Goal: Information Seeking & Learning: Learn about a topic

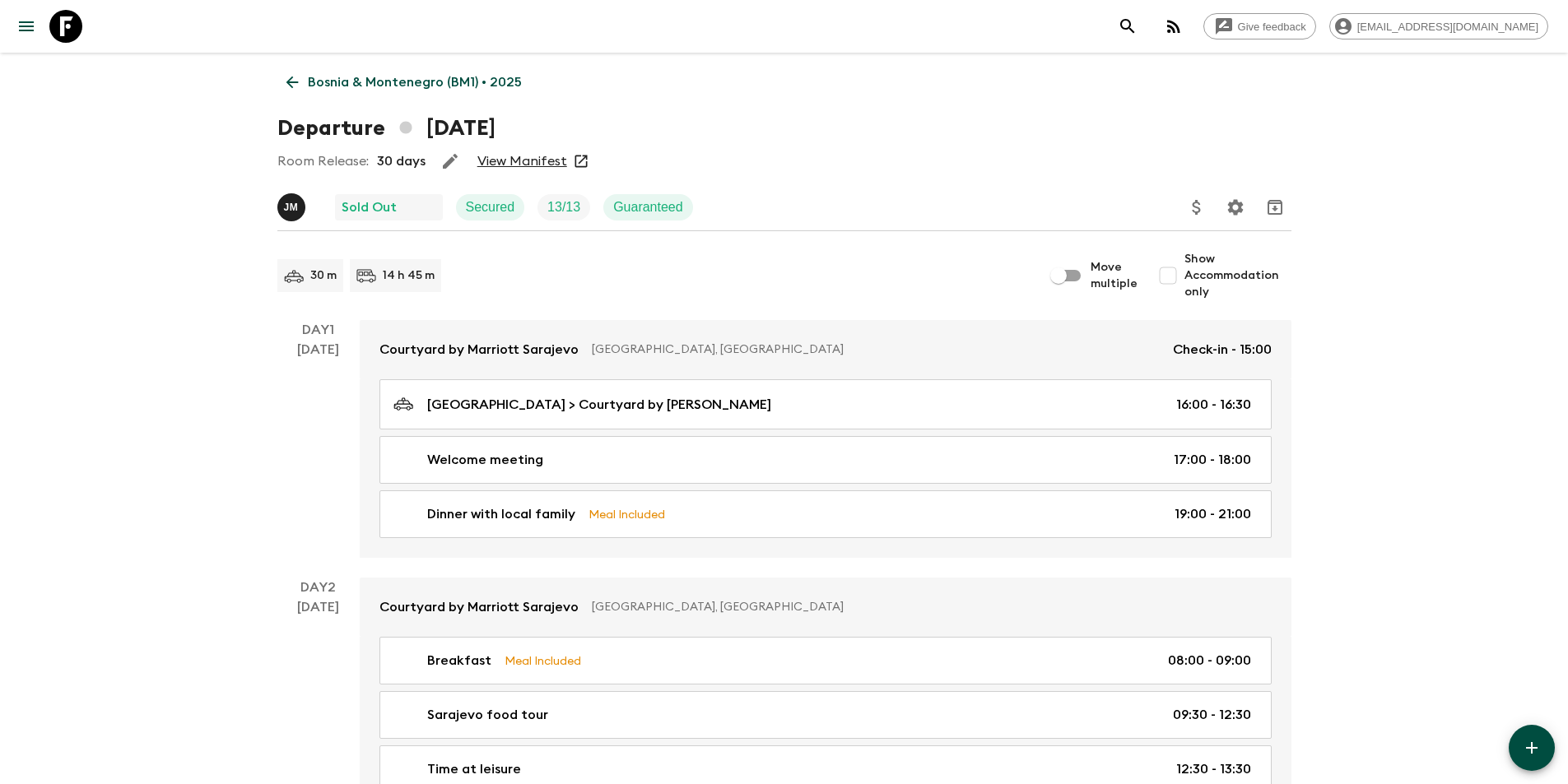
click at [387, 83] on p "Bosnia & Montenegro (BM1) • 2025" at bounding box center [414, 82] width 214 height 20
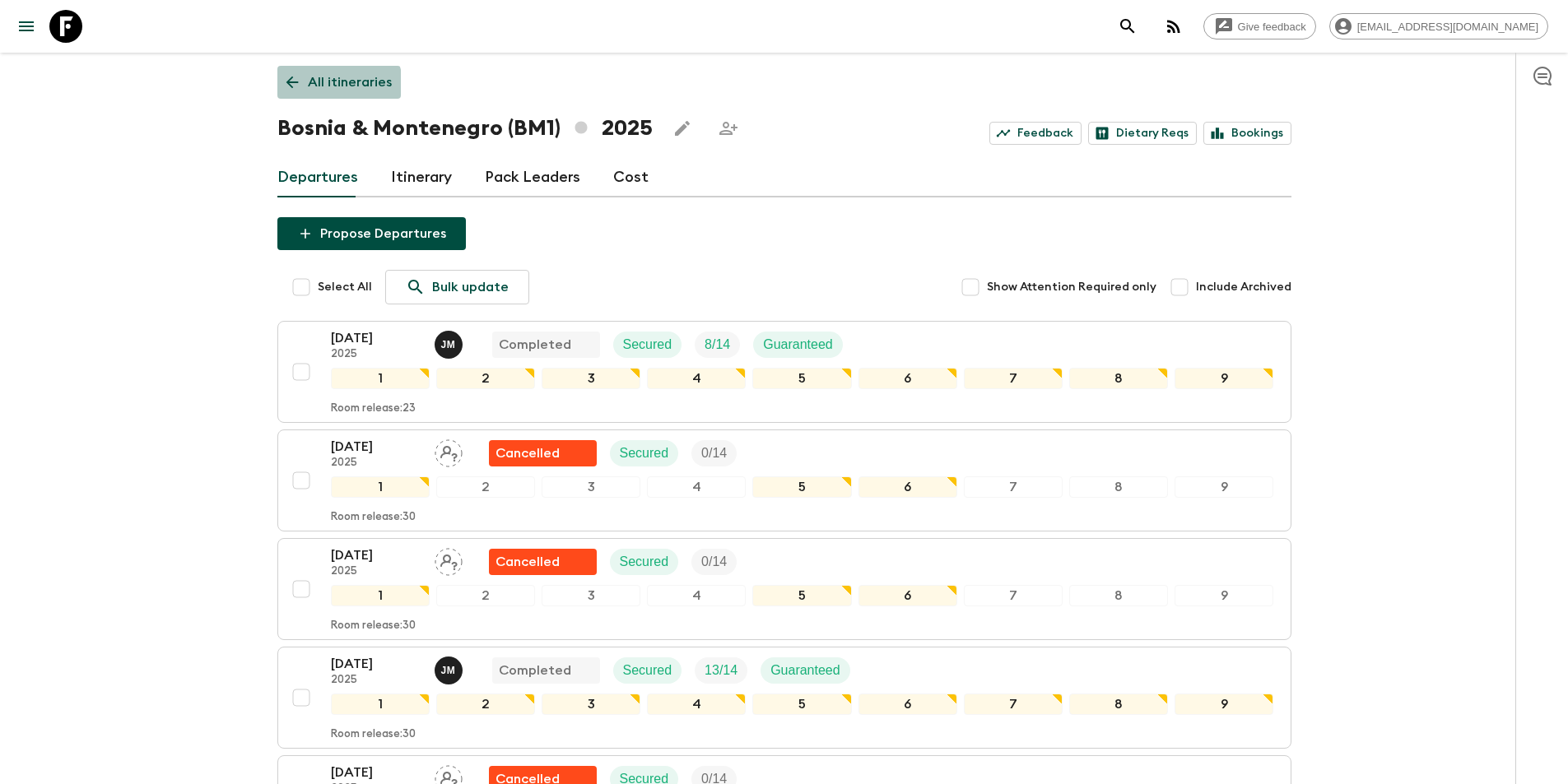
click at [328, 86] on p "All itineraries" at bounding box center [349, 82] width 84 height 20
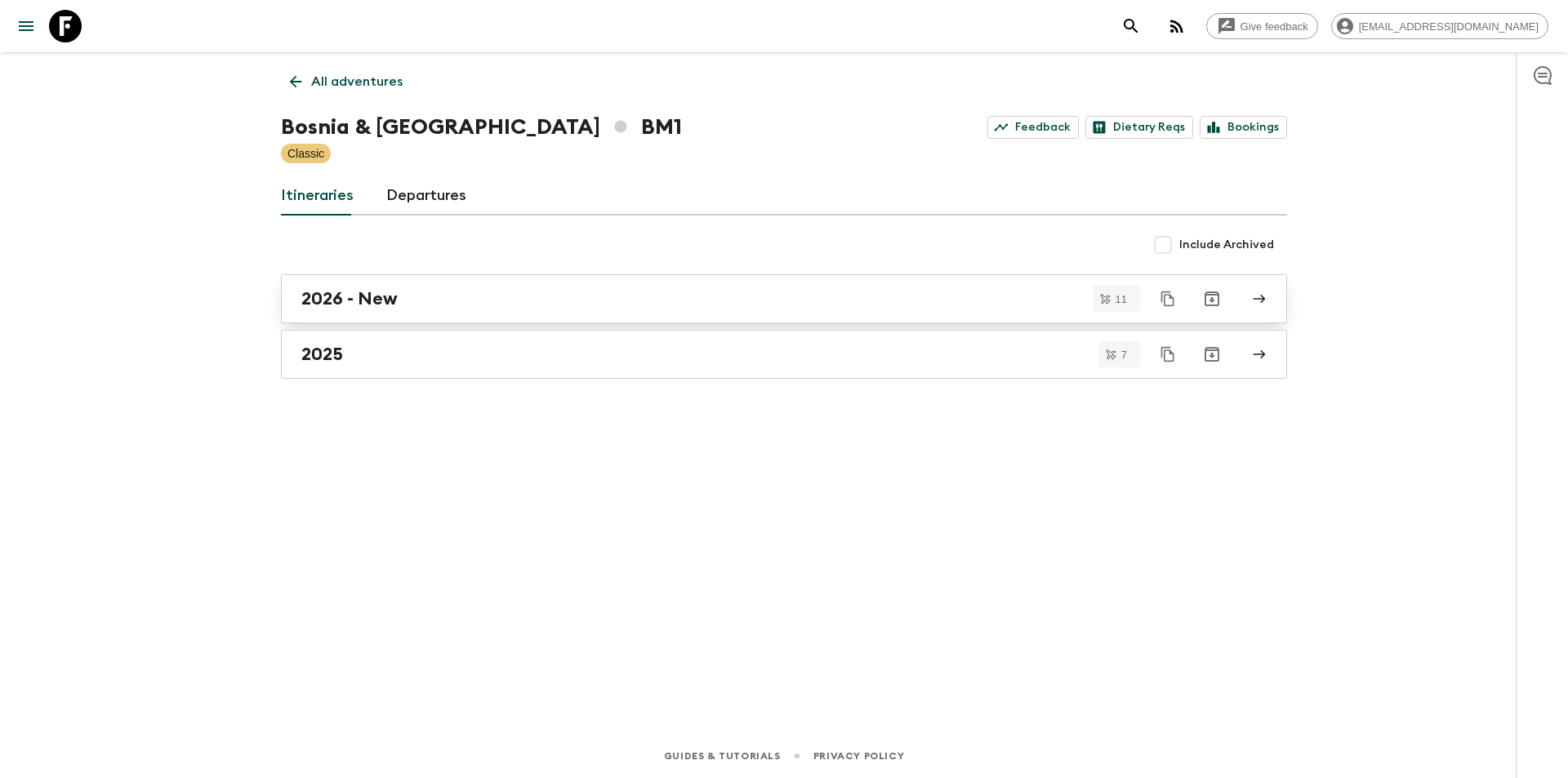
click at [373, 309] on link "2026 - New" at bounding box center [784, 299] width 1006 height 49
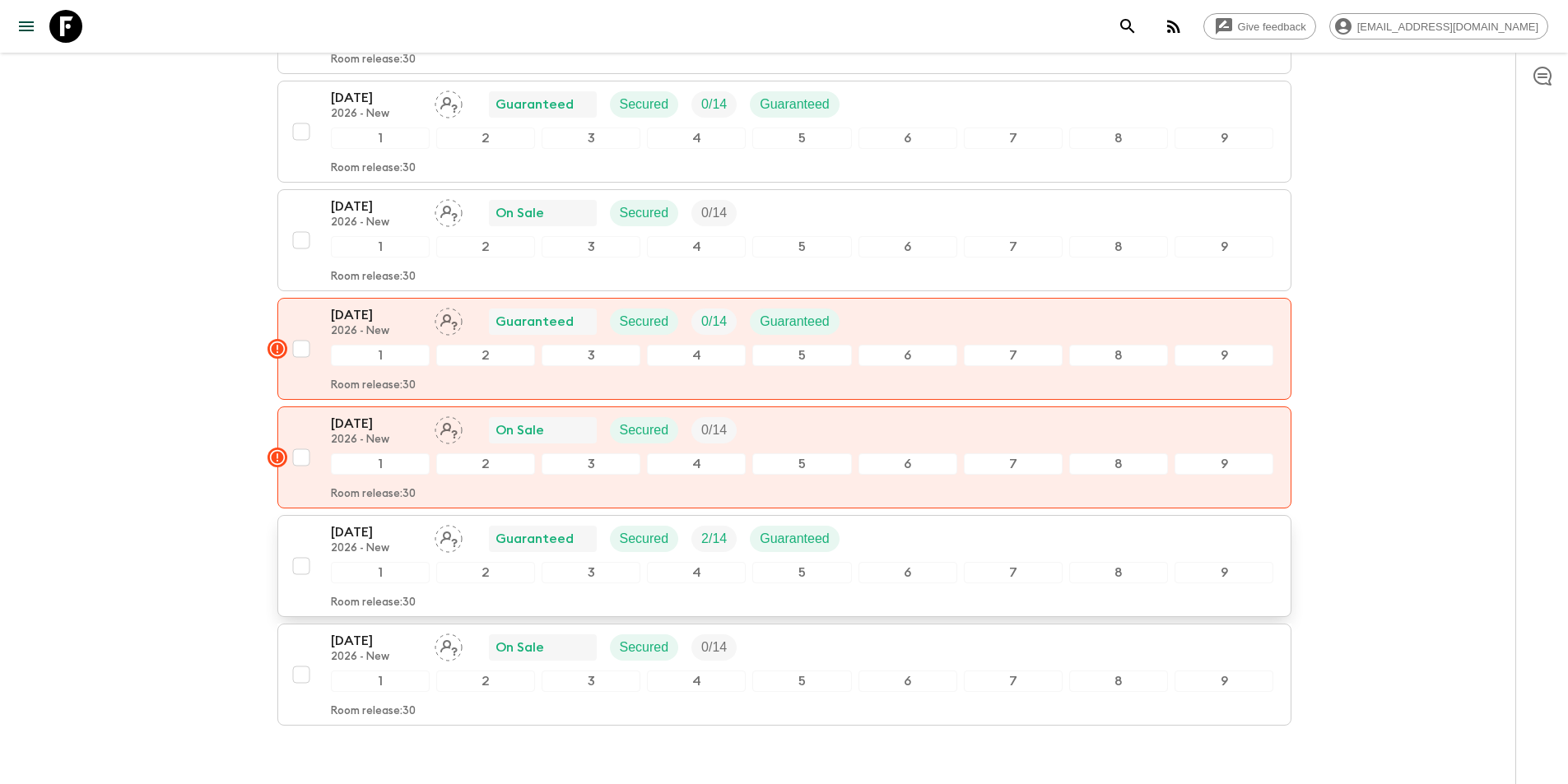
scroll to position [823, 0]
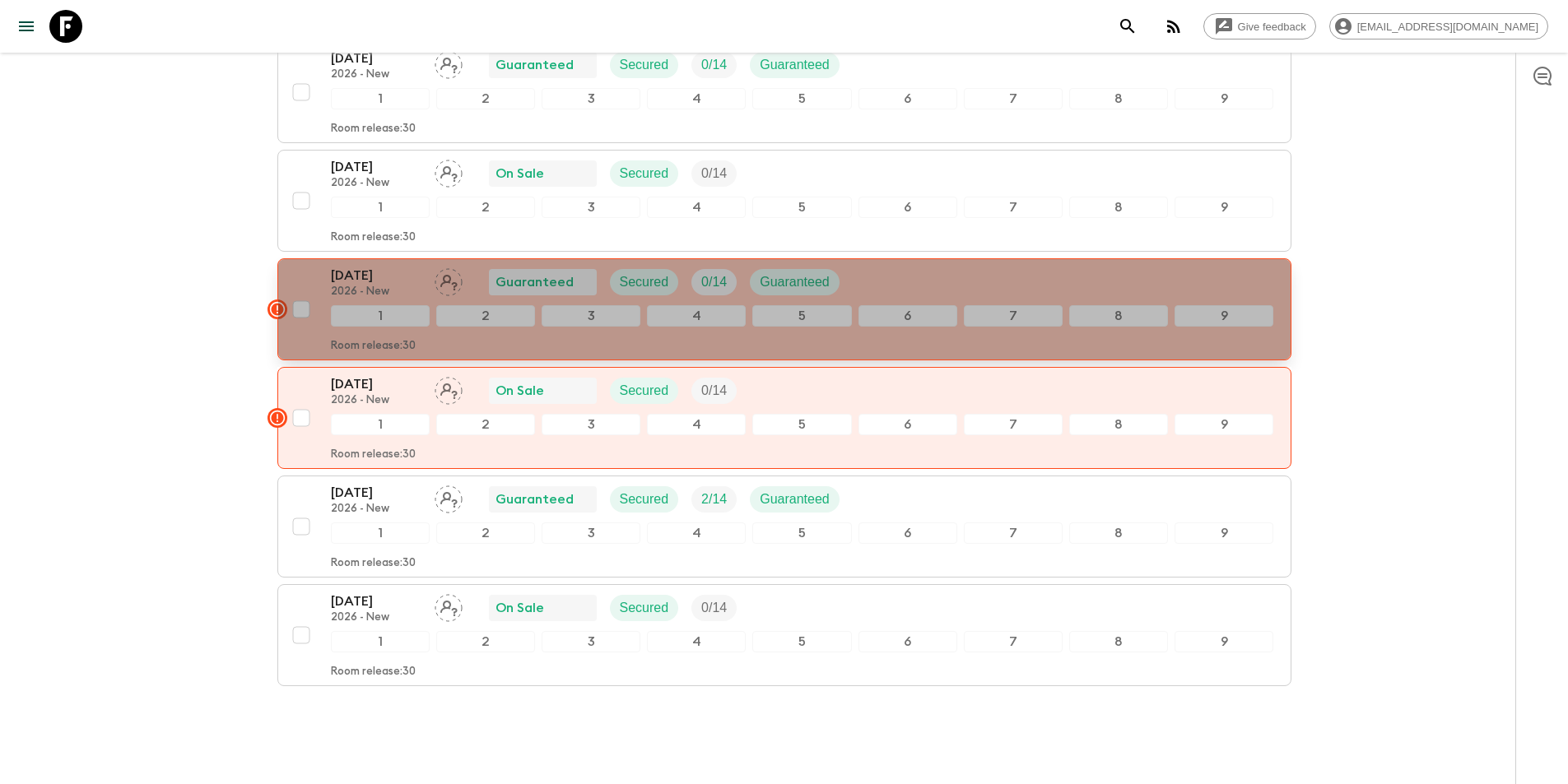
click at [276, 314] on rect "button" at bounding box center [277, 309] width 20 height 20
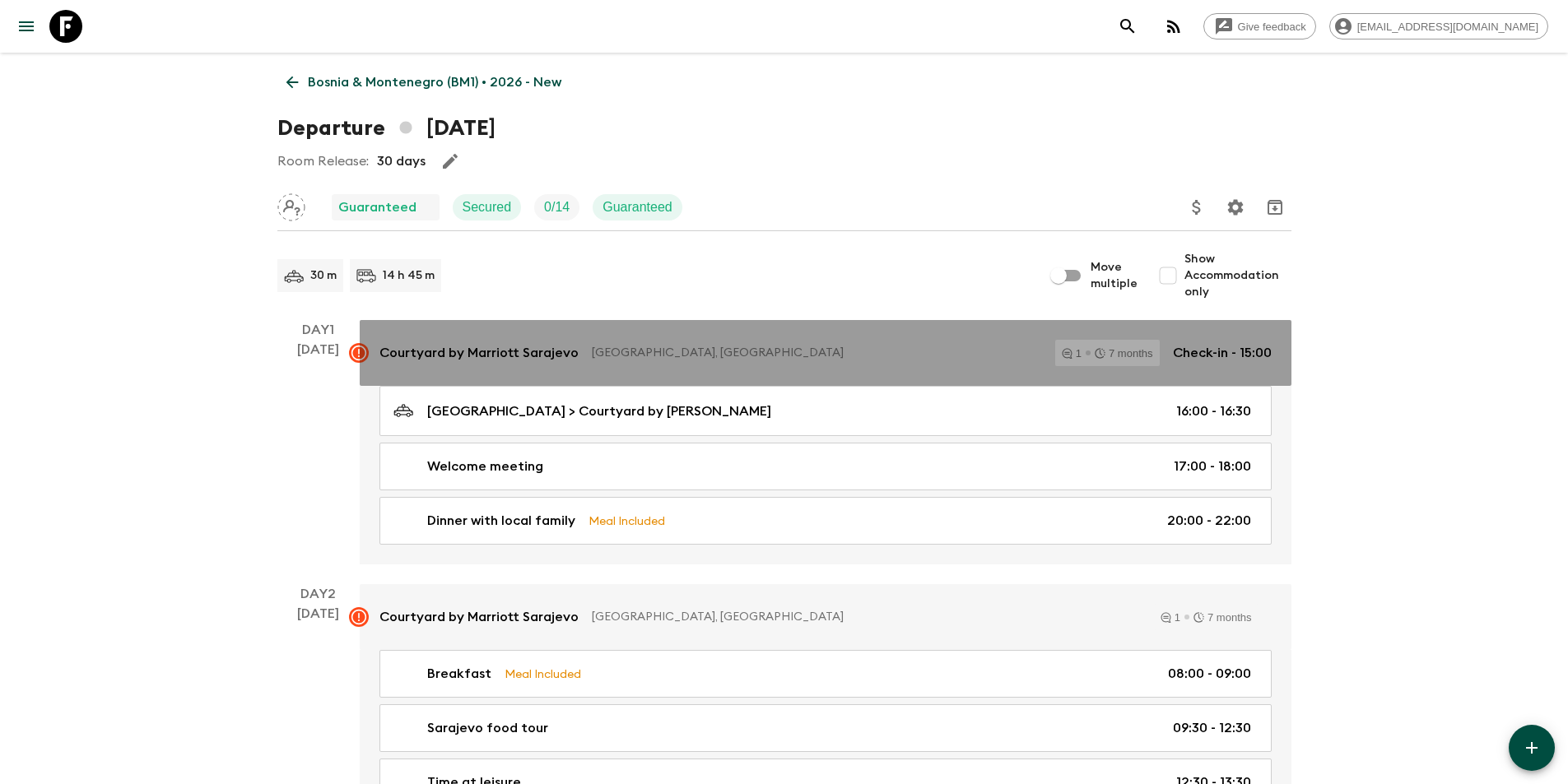
click at [353, 350] on icon at bounding box center [358, 353] width 20 height 20
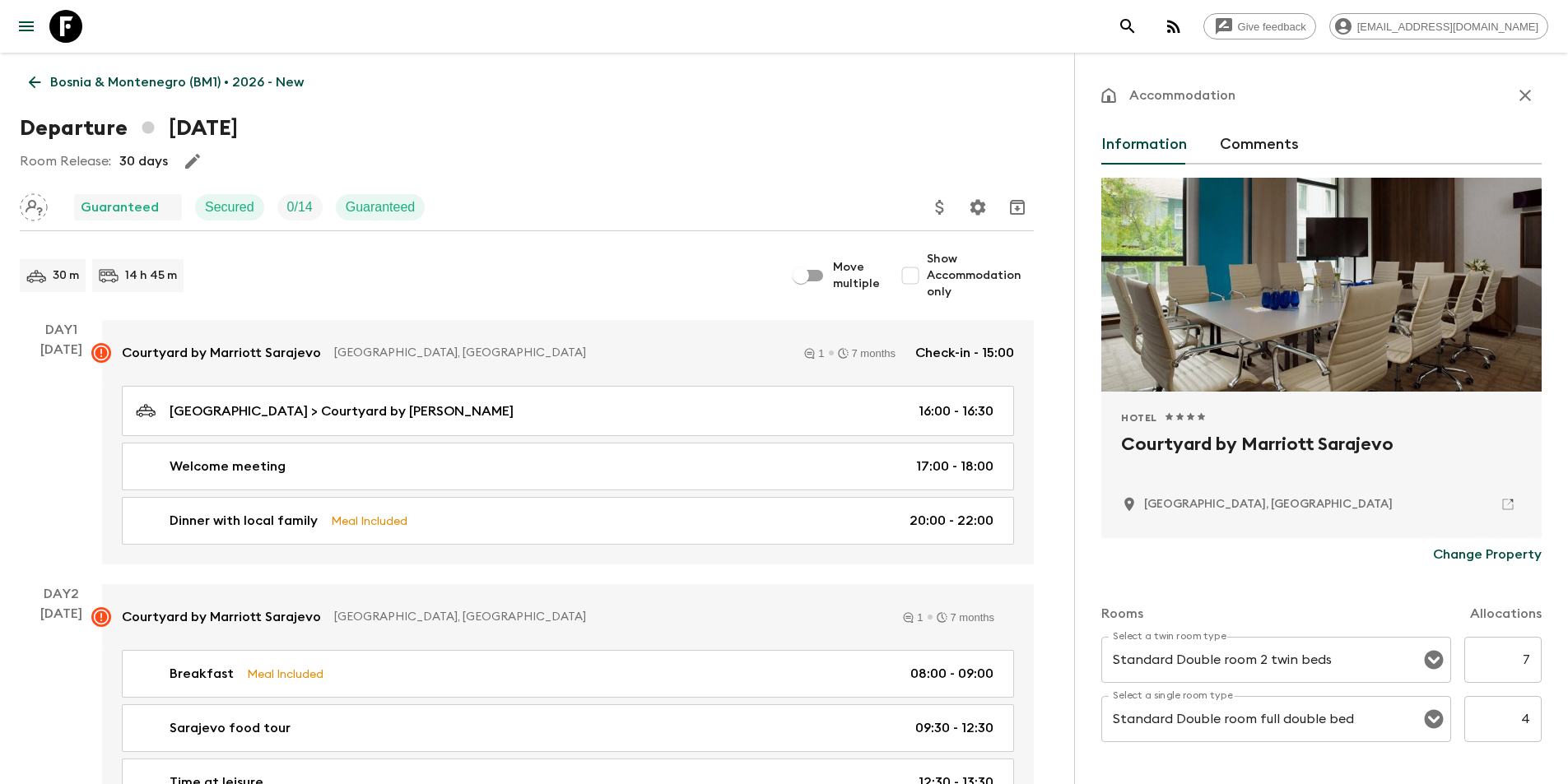
click at [34, 74] on icon at bounding box center [34, 82] width 18 height 18
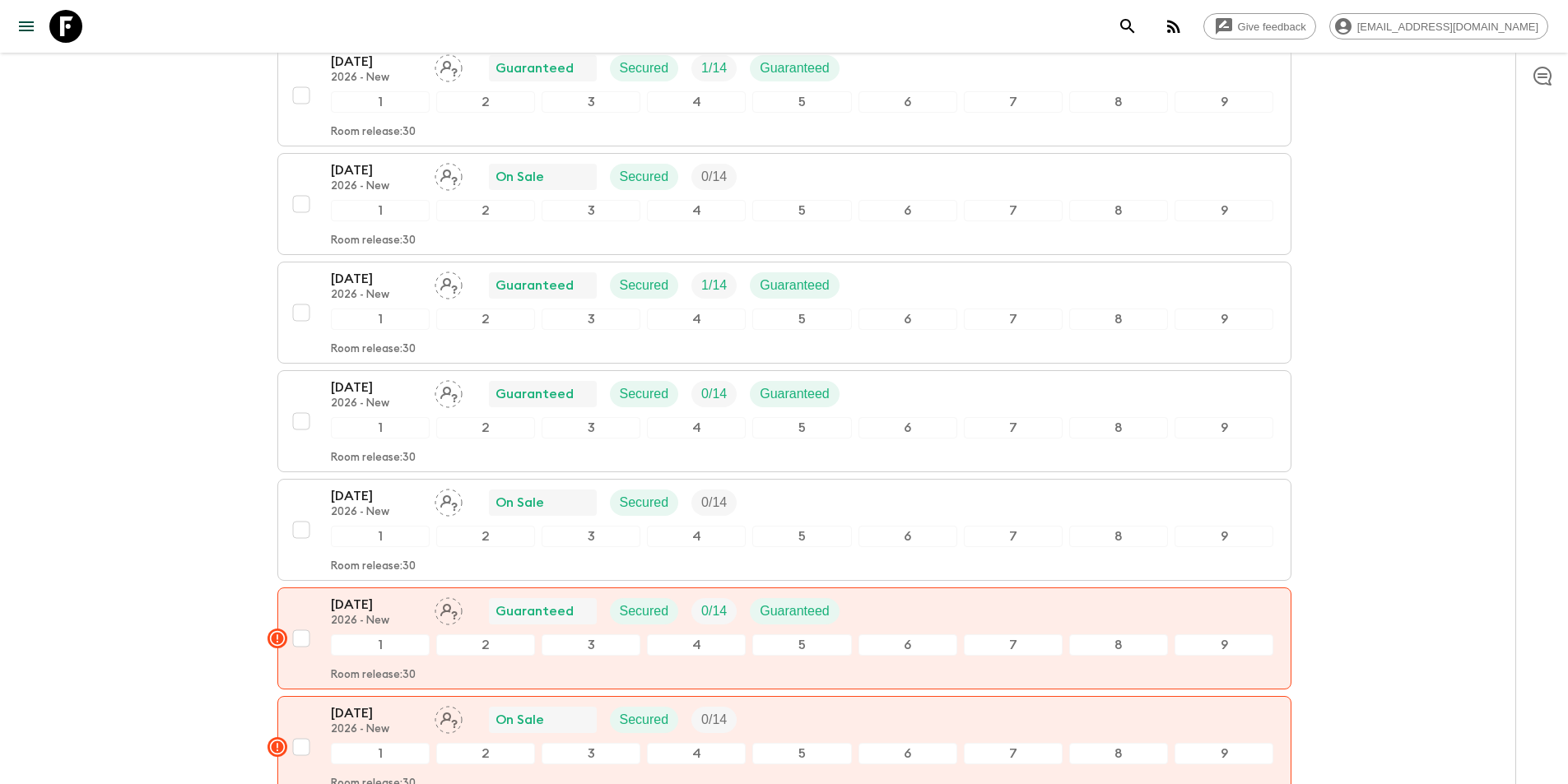
scroll to position [659, 0]
